Goal: Communication & Community: Answer question/provide support

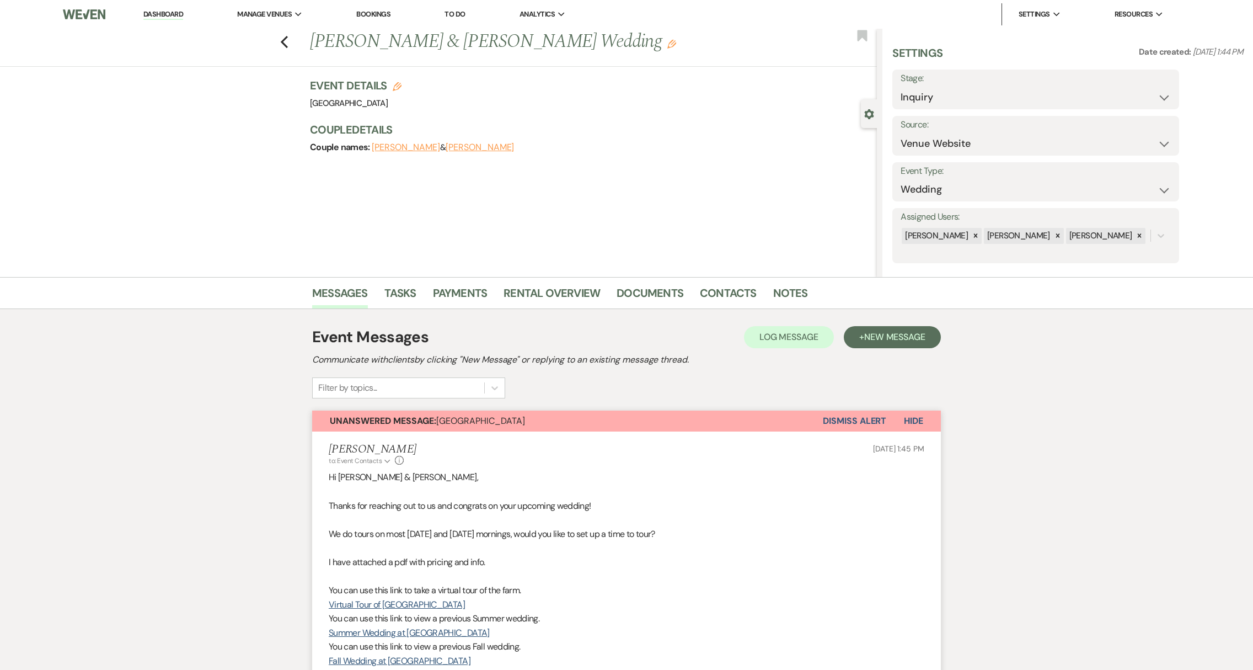
select select "5"
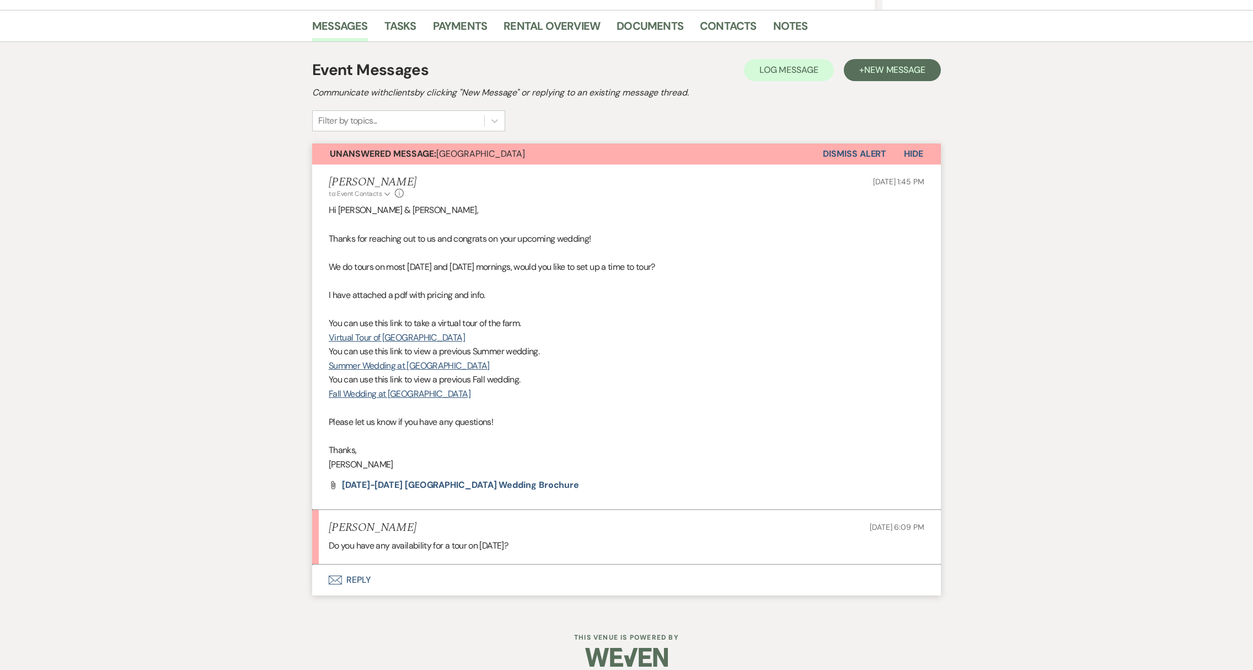
scroll to position [280, 0]
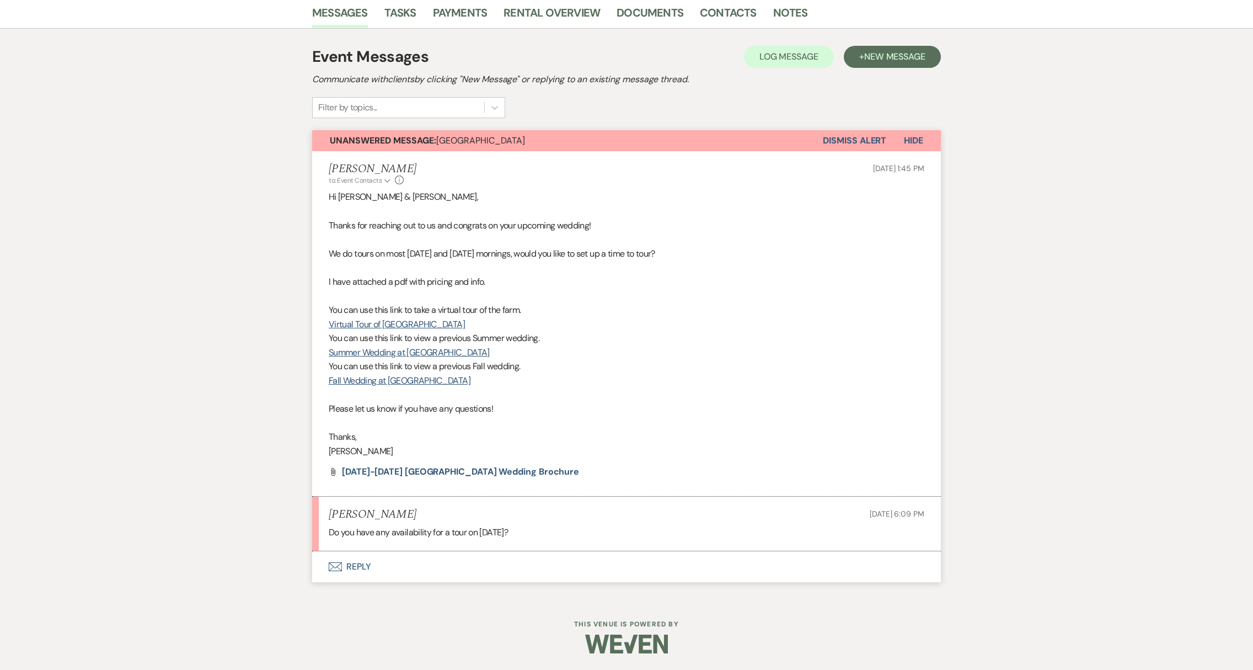
click at [359, 574] on button "Envelope Reply" at bounding box center [626, 566] width 629 height 31
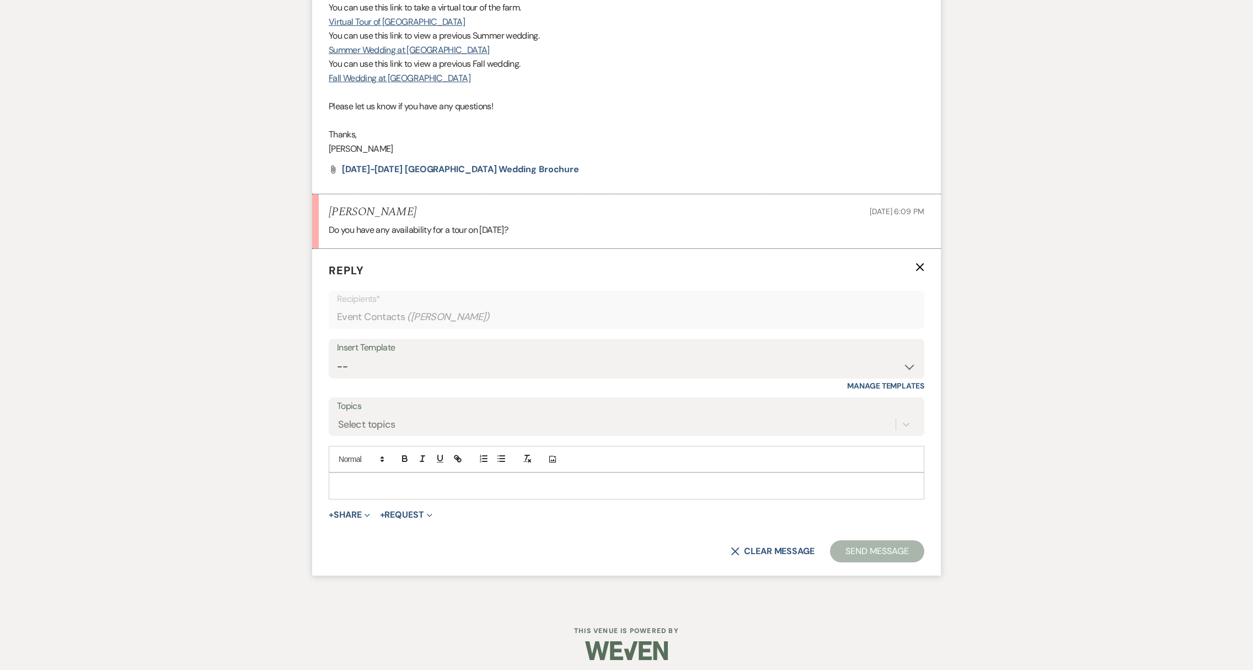
scroll to position [589, 0]
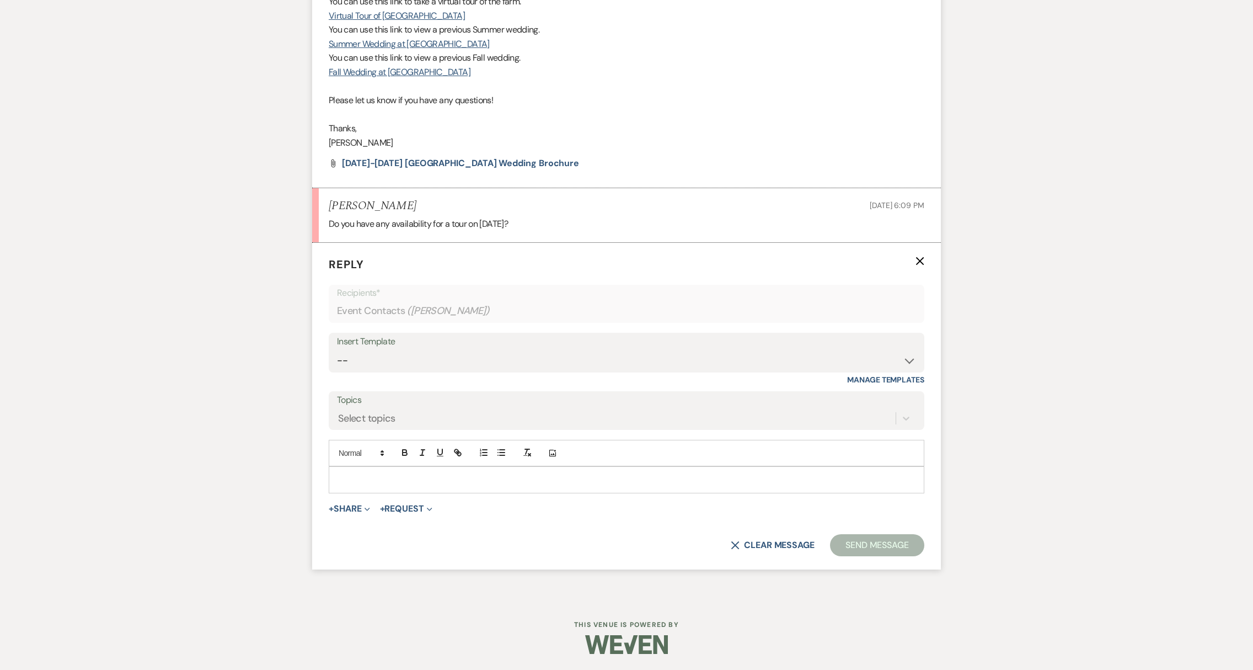
click at [384, 479] on p at bounding box center [627, 479] width 578 height 12
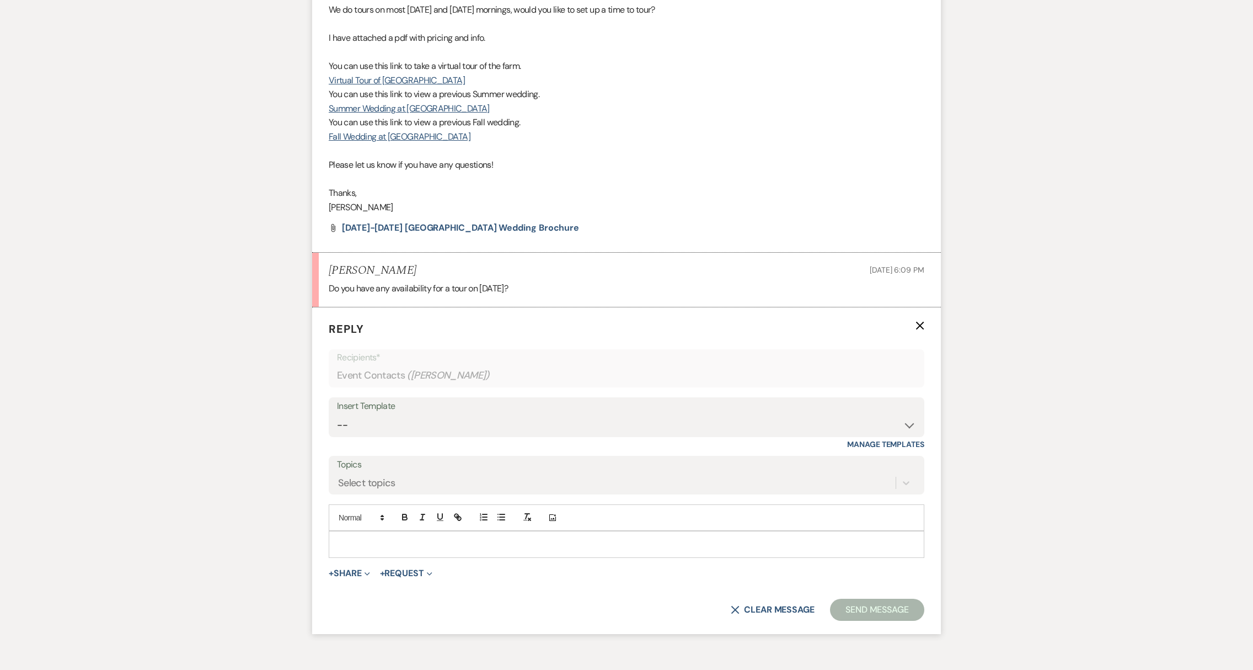
scroll to position [563, 0]
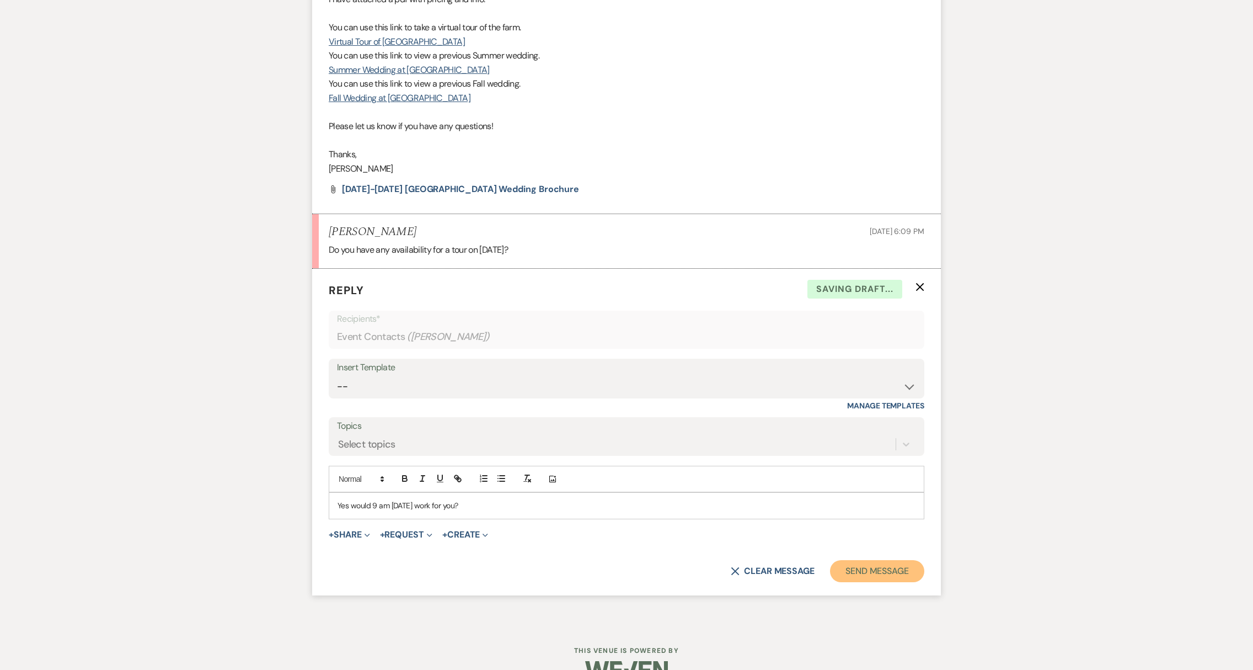
click at [904, 569] on button "Send Message" at bounding box center [877, 571] width 94 height 22
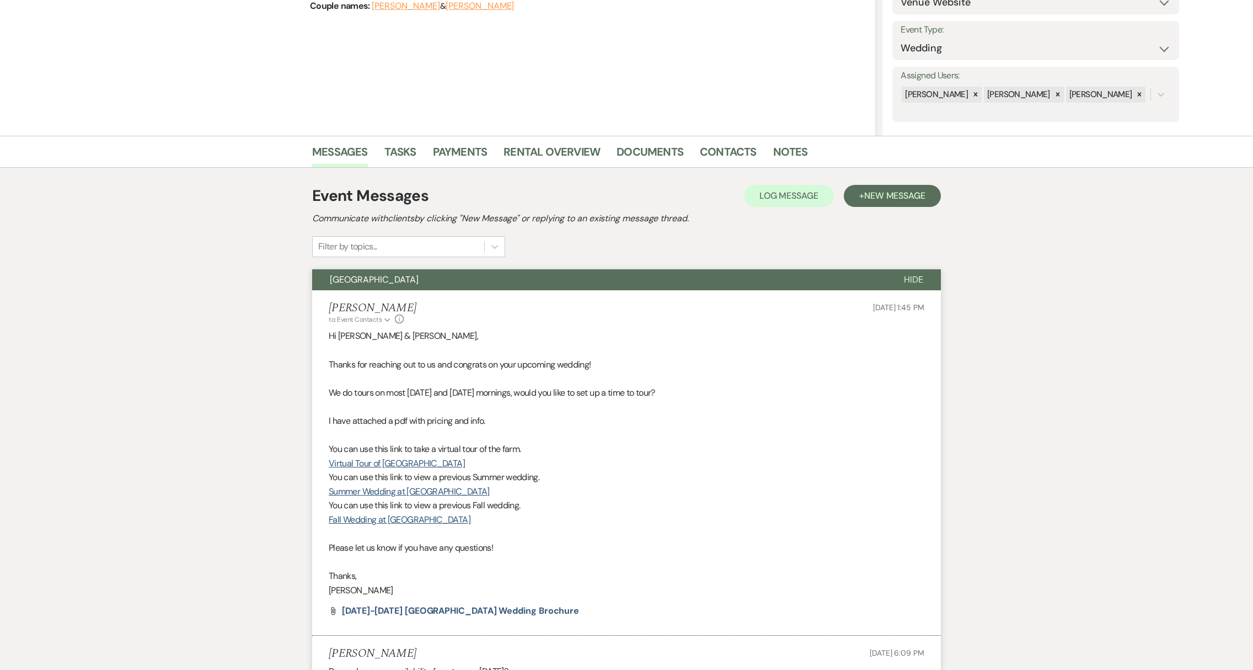
scroll to position [0, 0]
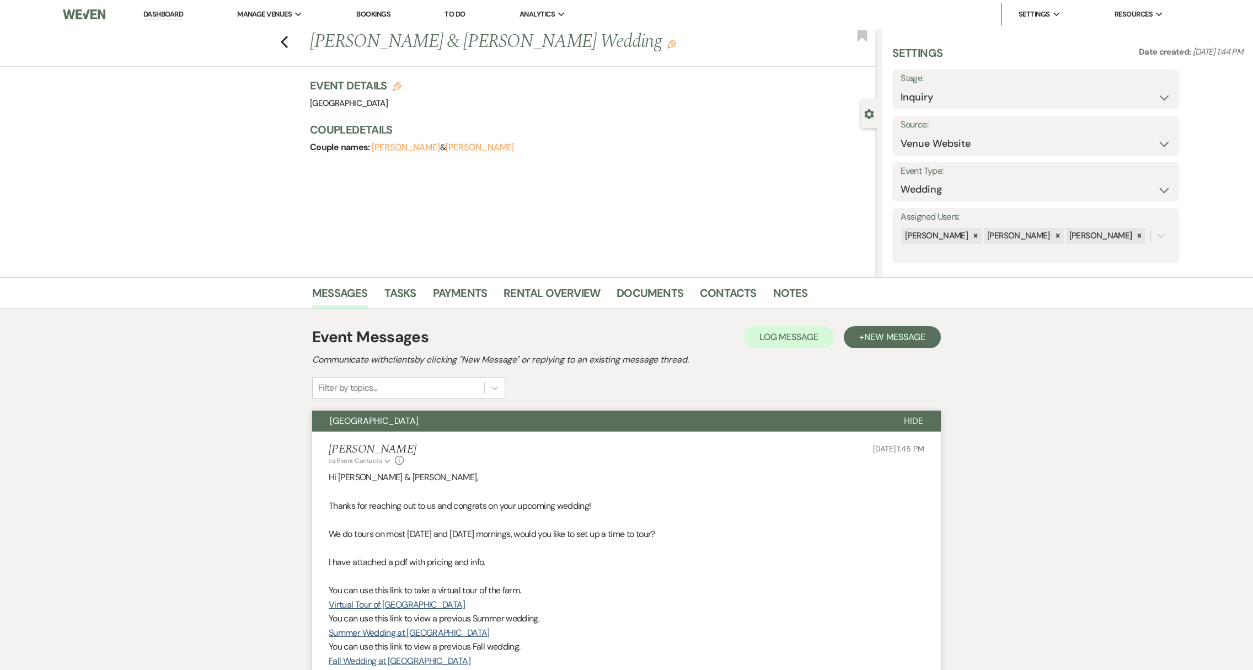
click at [173, 14] on link "Dashboard" at bounding box center [163, 14] width 40 height 10
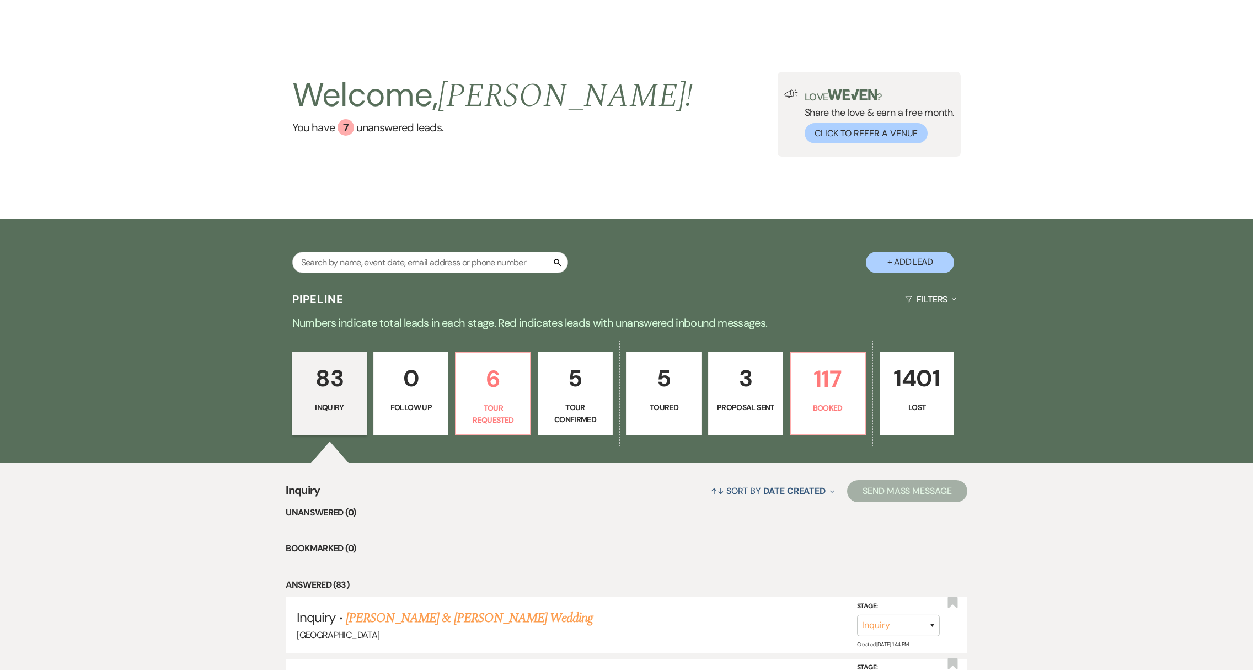
scroll to position [67, 0]
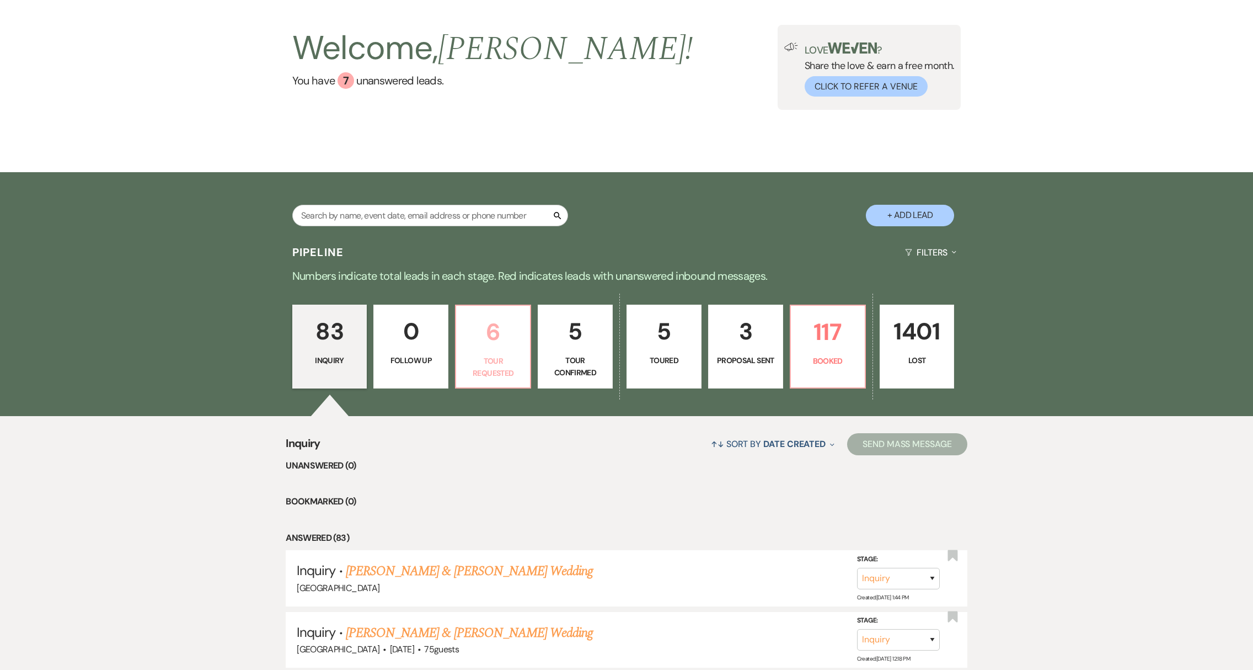
click at [500, 331] on p "6" at bounding box center [493, 331] width 61 height 37
select select "2"
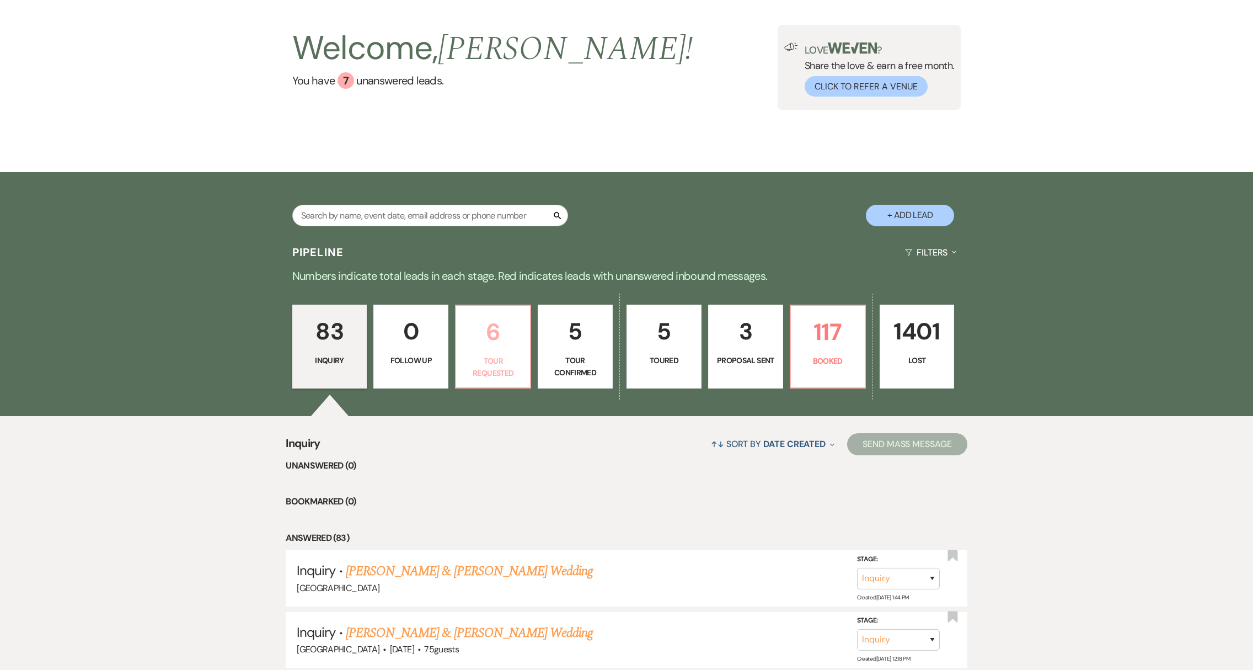
select select "2"
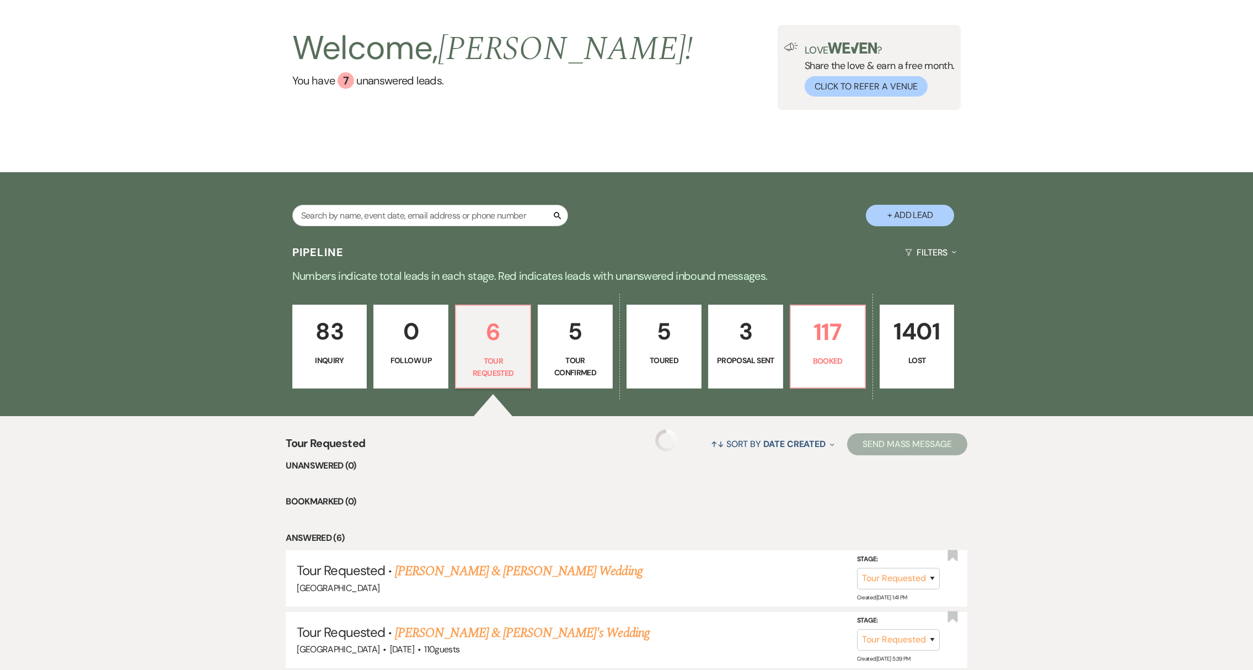
select select "2"
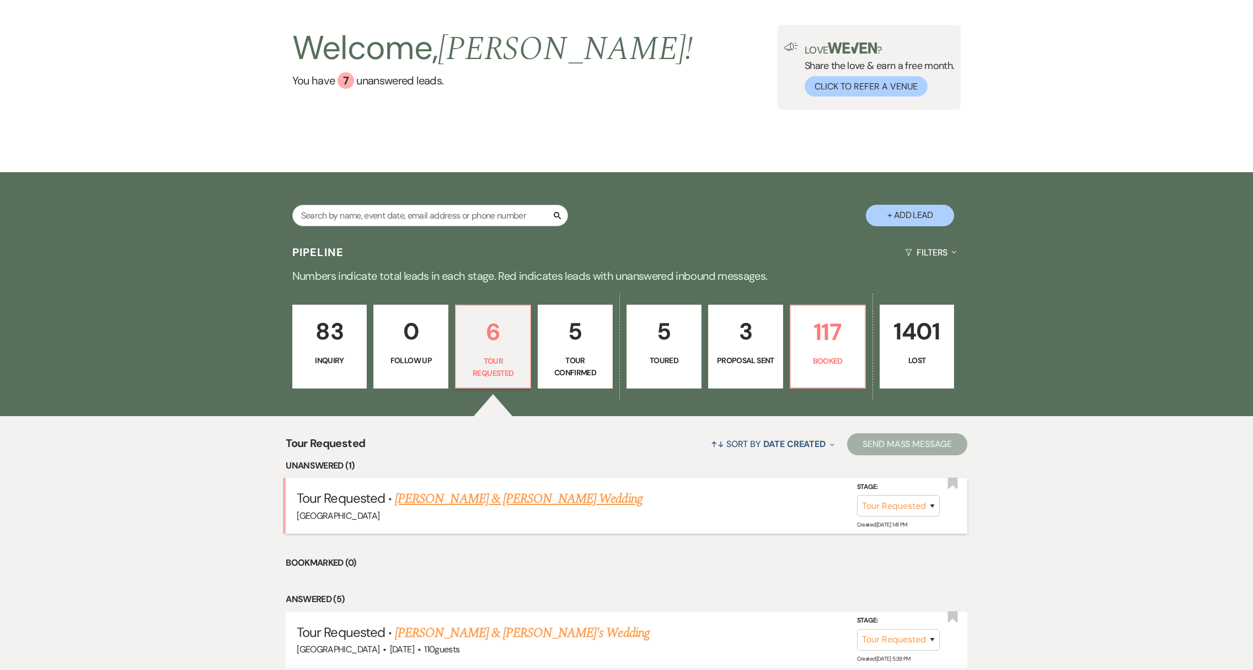
click at [507, 501] on link "[PERSON_NAME] & [PERSON_NAME] Wedding" at bounding box center [518, 499] width 247 height 20
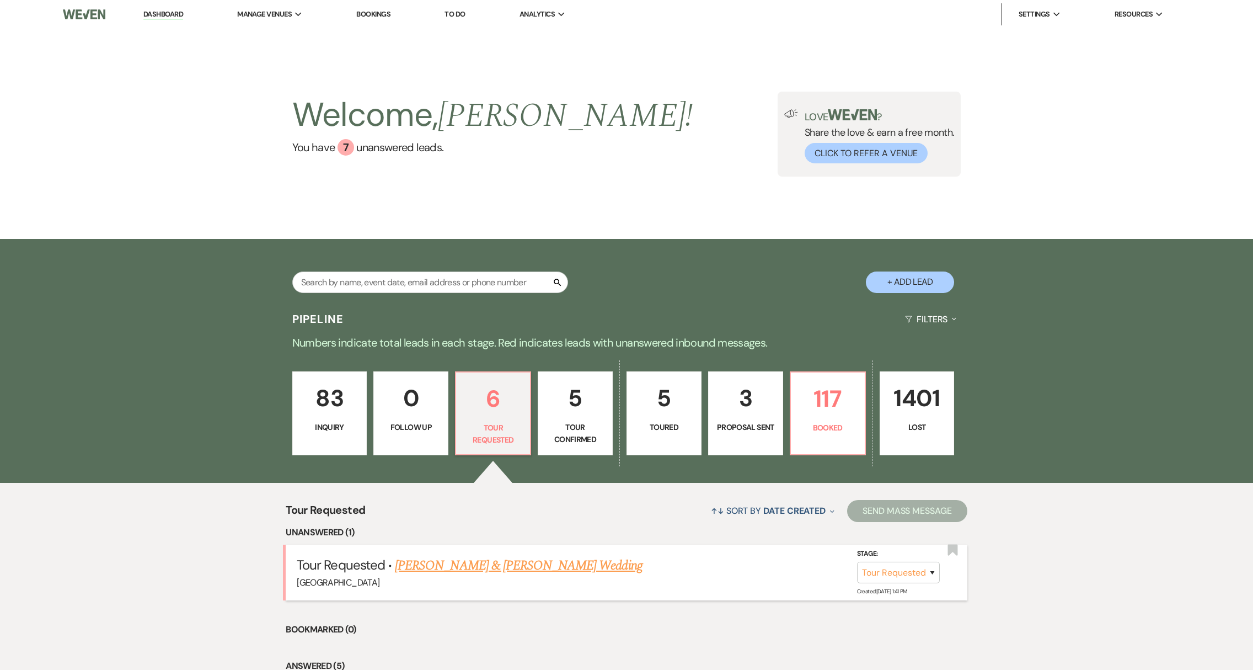
select select "2"
select select "5"
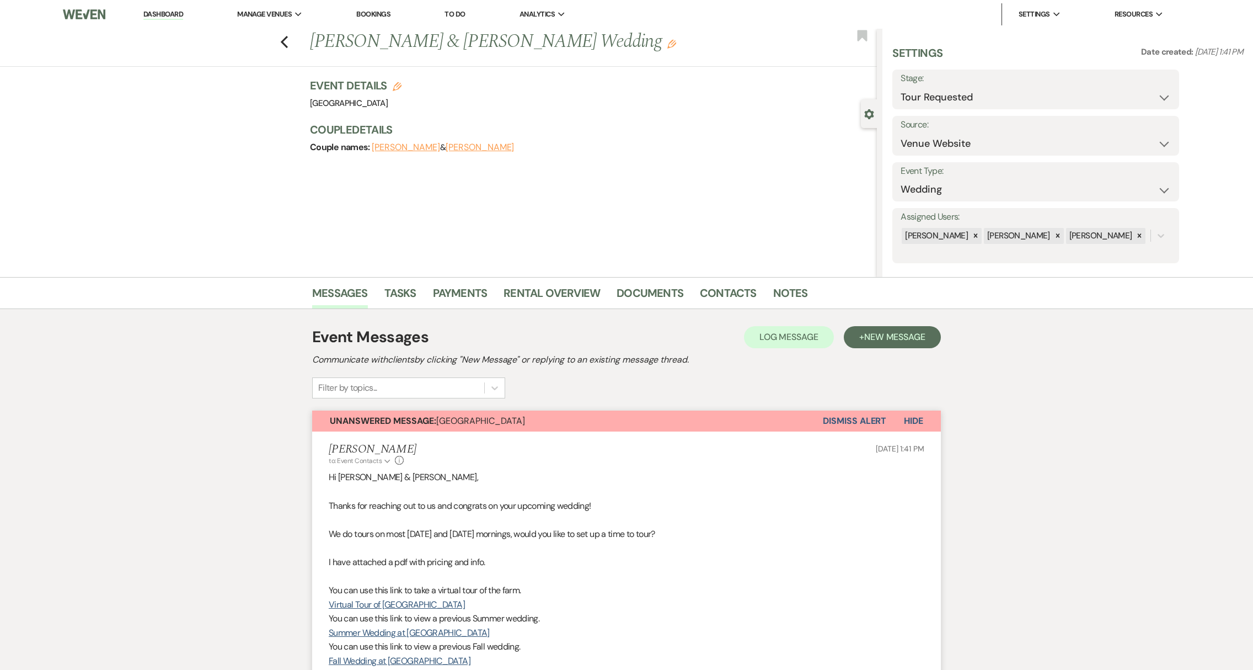
scroll to position [314, 0]
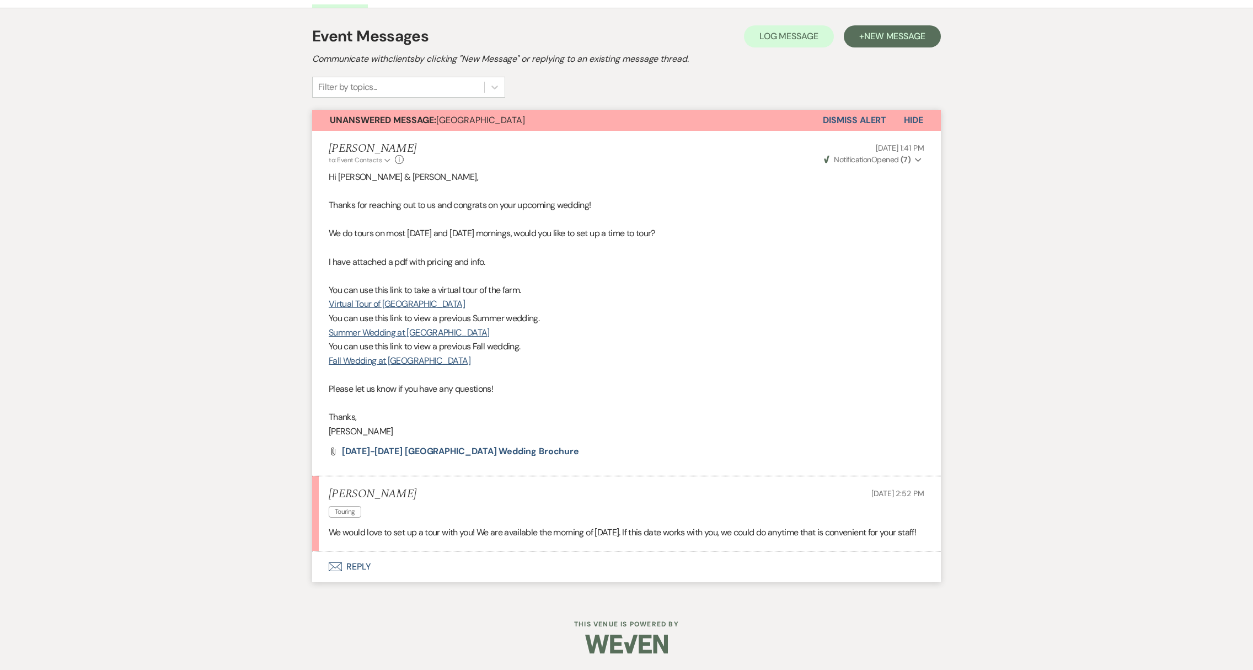
click at [338, 562] on button "Envelope Reply" at bounding box center [626, 566] width 629 height 31
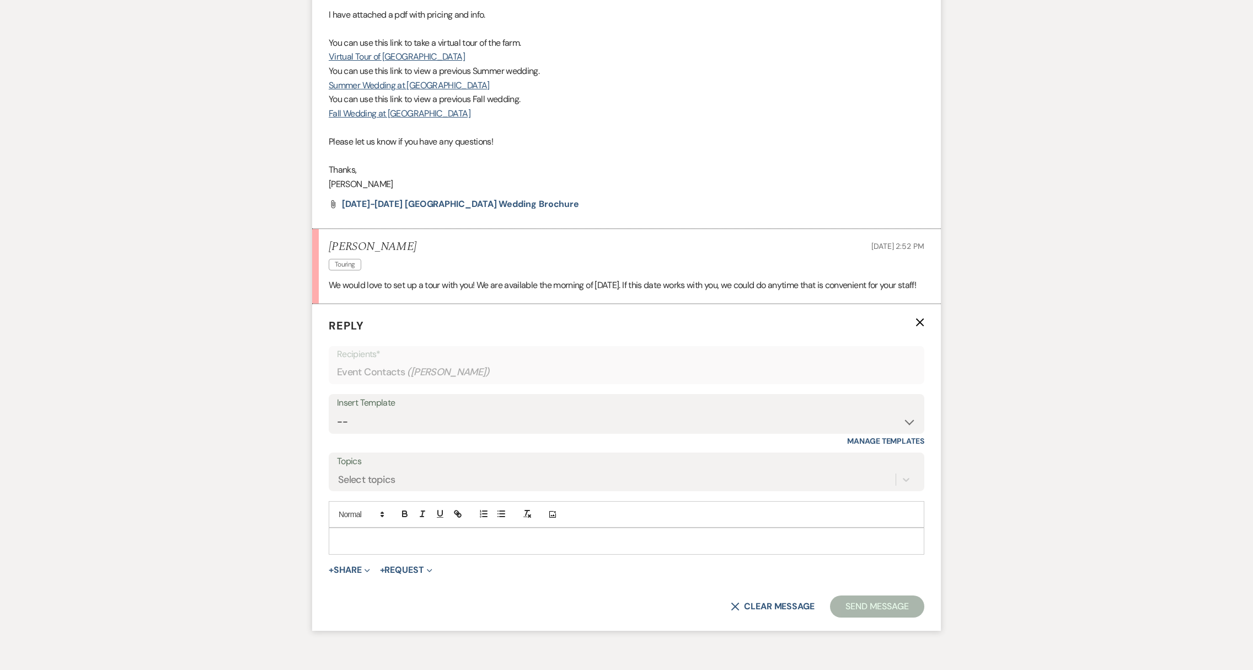
scroll to position [623, 0]
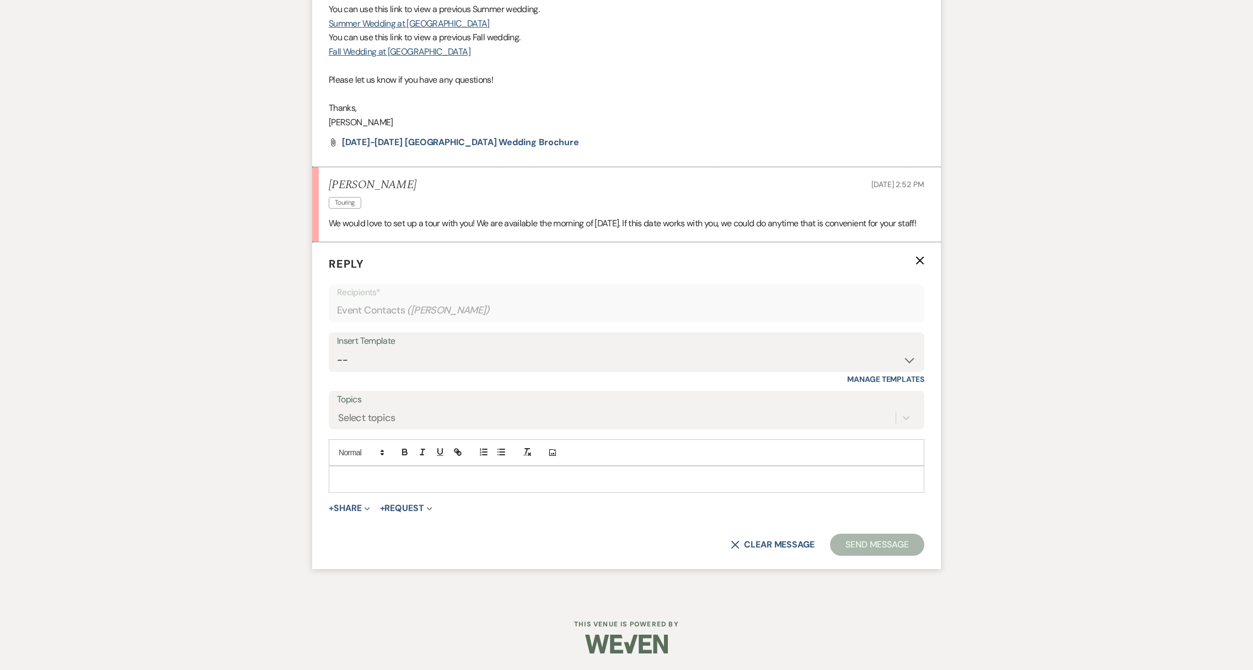
click at [392, 465] on div "Add Photo" at bounding box center [627, 452] width 596 height 26
click at [384, 477] on p at bounding box center [627, 479] width 578 height 12
click at [889, 544] on button "Send Message" at bounding box center [877, 544] width 94 height 22
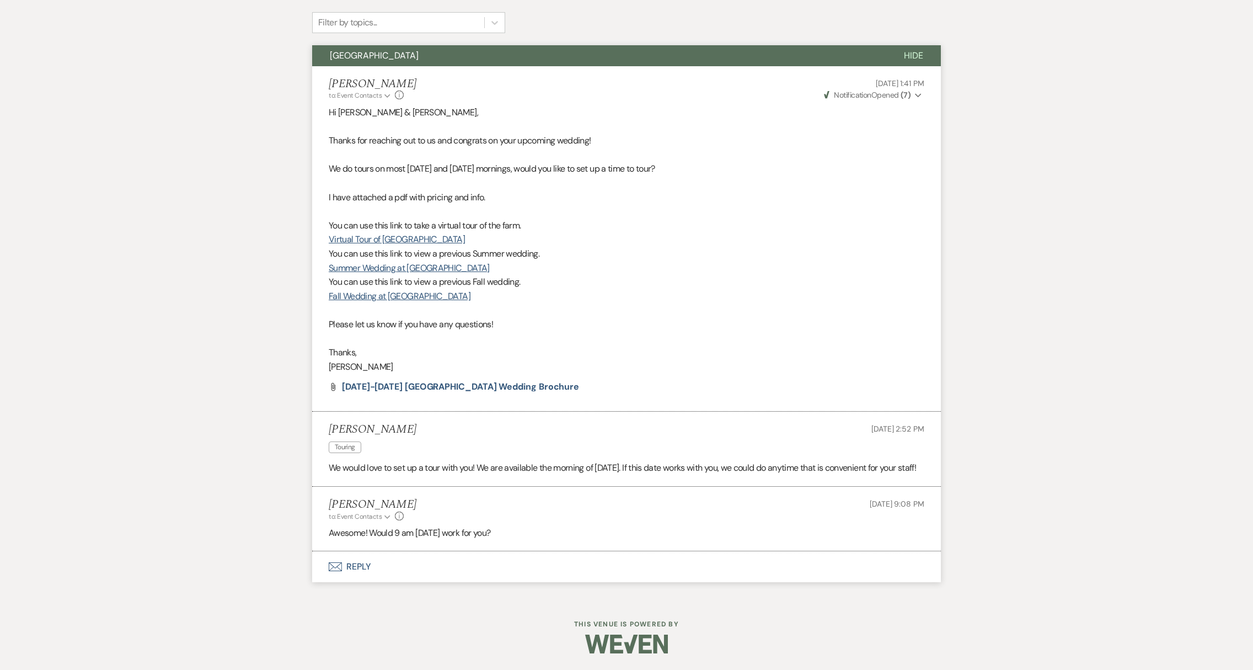
scroll to position [379, 0]
